Goal: Task Accomplishment & Management: Use online tool/utility

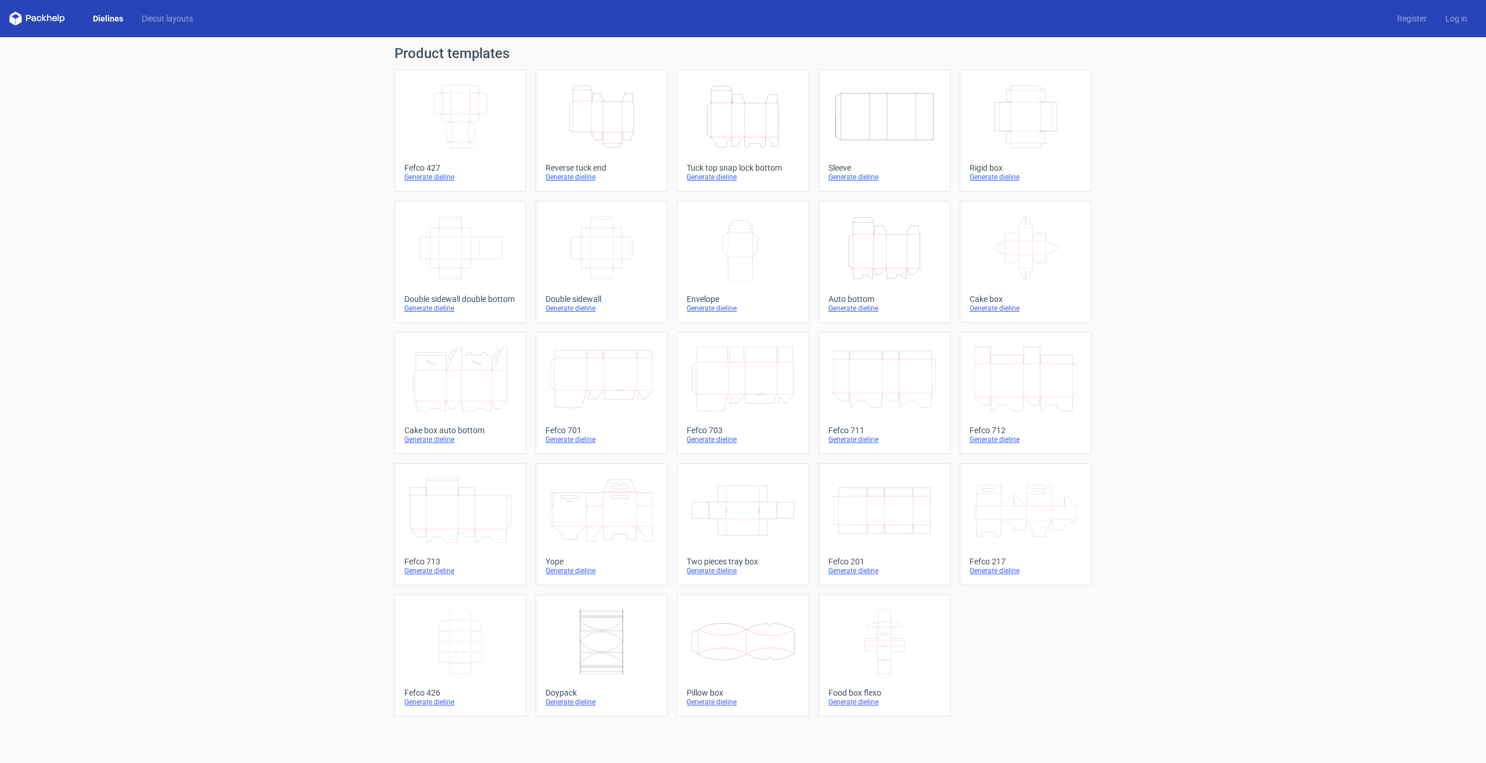
click at [623, 130] on icon "Height Depth Width" at bounding box center [601, 116] width 103 height 65
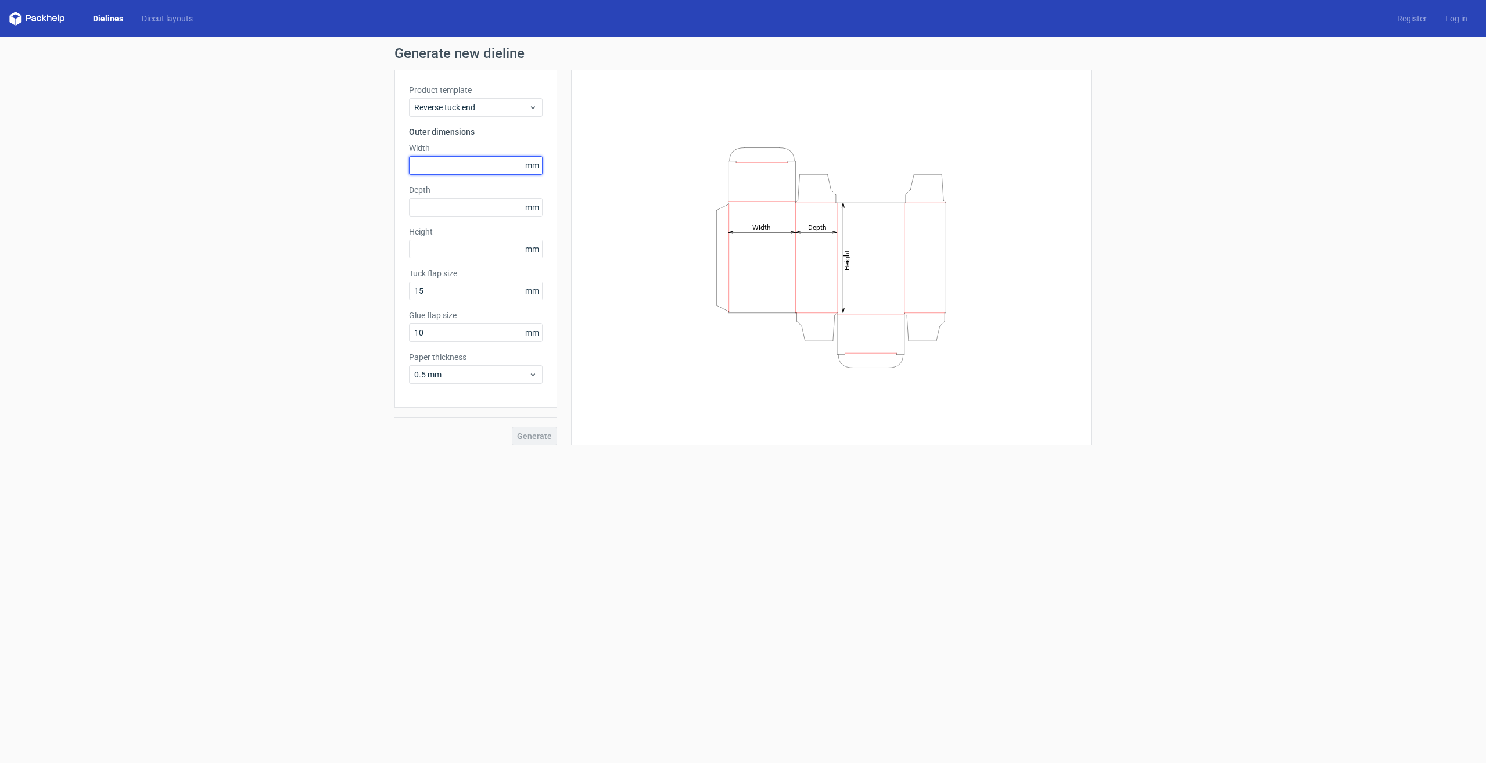
click at [454, 171] on input "text" at bounding box center [476, 165] width 134 height 19
type input "50"
click at [454, 211] on input "text" at bounding box center [476, 207] width 134 height 19
type input "10"
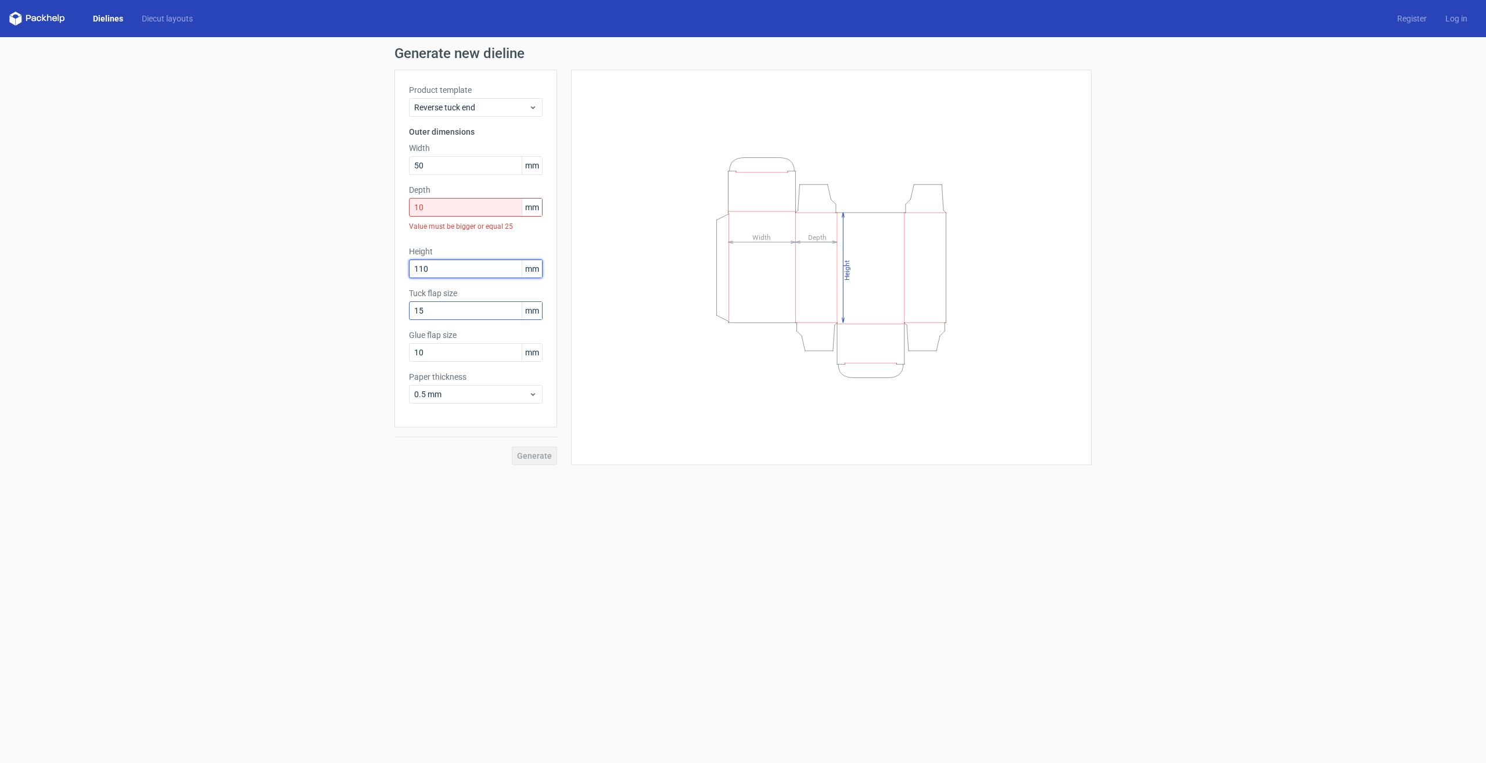
type input "110"
click at [448, 314] on input "15" at bounding box center [476, 311] width 134 height 19
click at [452, 348] on input "10" at bounding box center [476, 352] width 134 height 19
click at [453, 202] on input "10" at bounding box center [476, 207] width 134 height 19
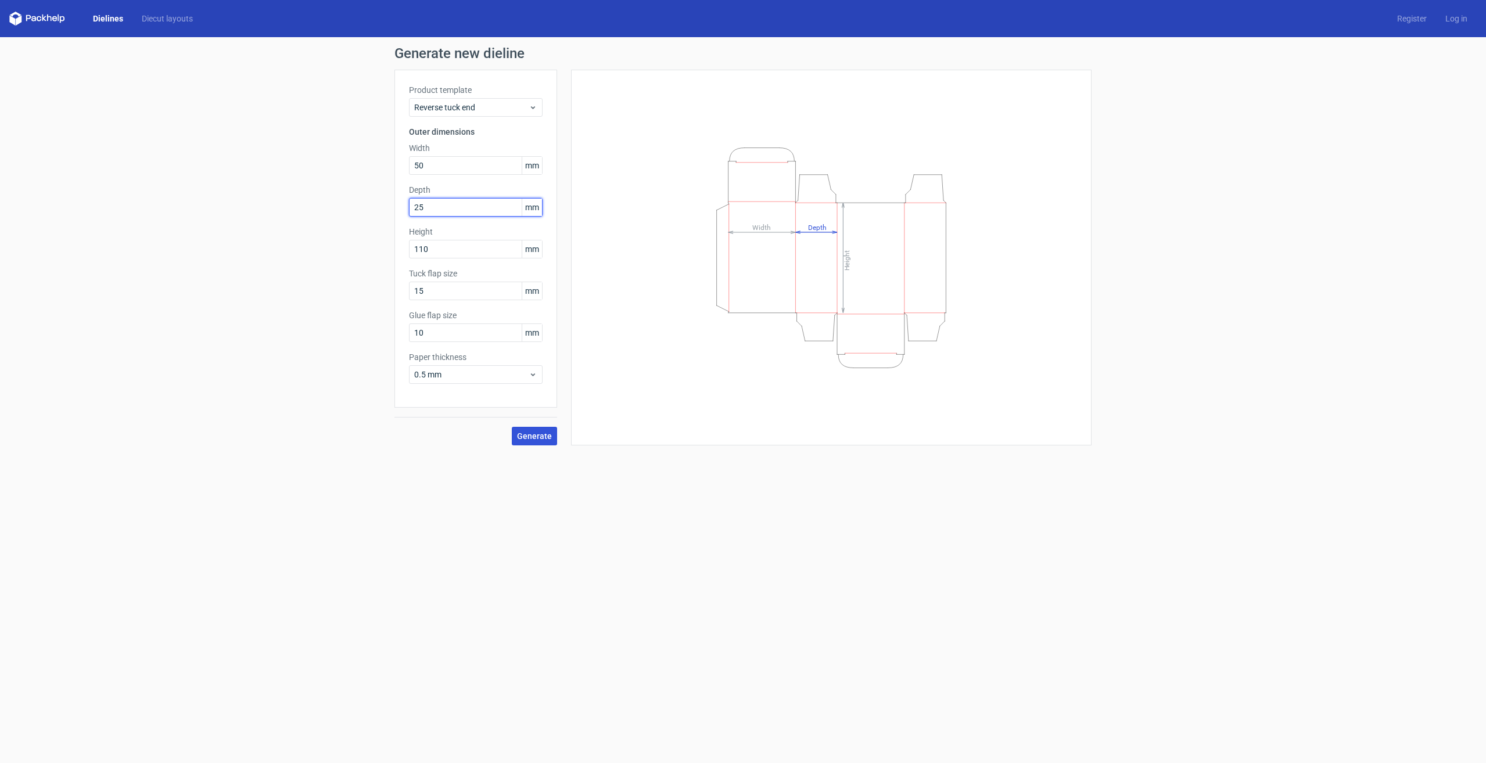
type input "25"
click at [537, 440] on span "Generate" at bounding box center [534, 436] width 35 height 8
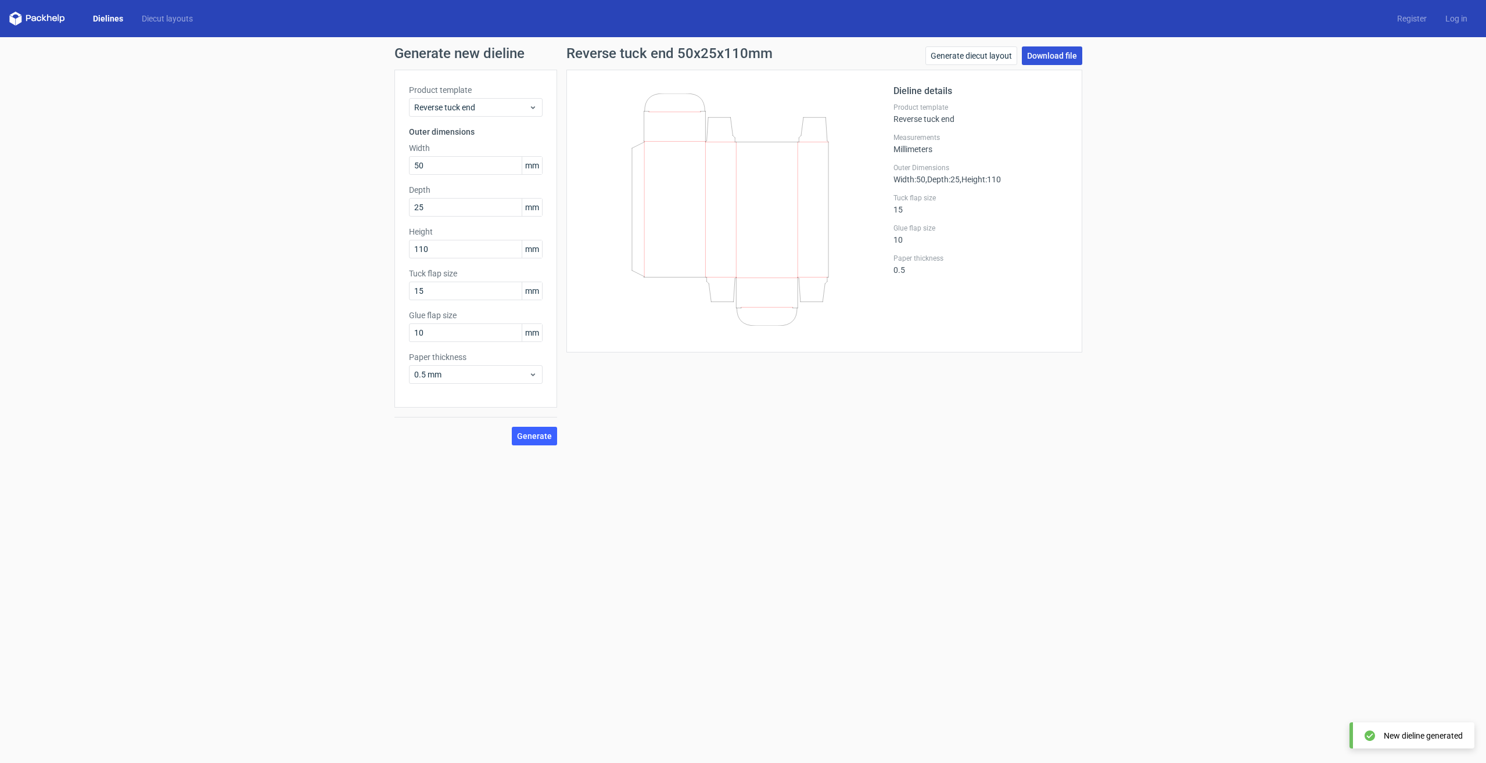
click at [1054, 60] on link "Download file" at bounding box center [1052, 55] width 60 height 19
